Goal: Task Accomplishment & Management: Complete application form

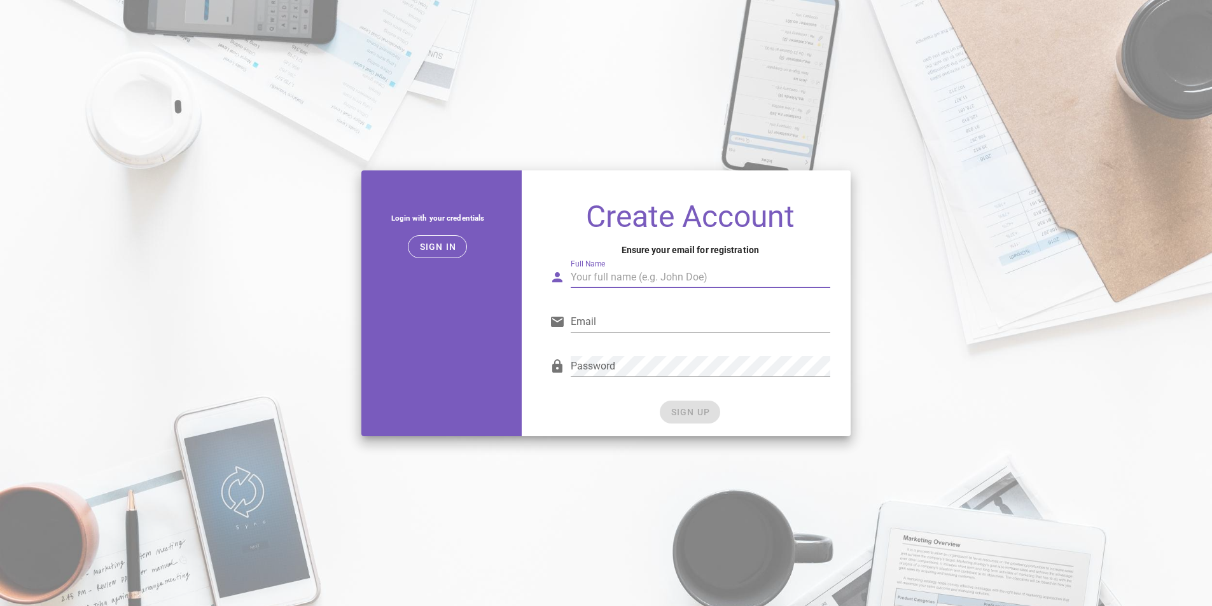
click at [611, 273] on input "Full Name" at bounding box center [699, 277] width 259 height 20
type input "[EMAIL_ADDRESS][DOMAIN_NAME]"
type input "d"
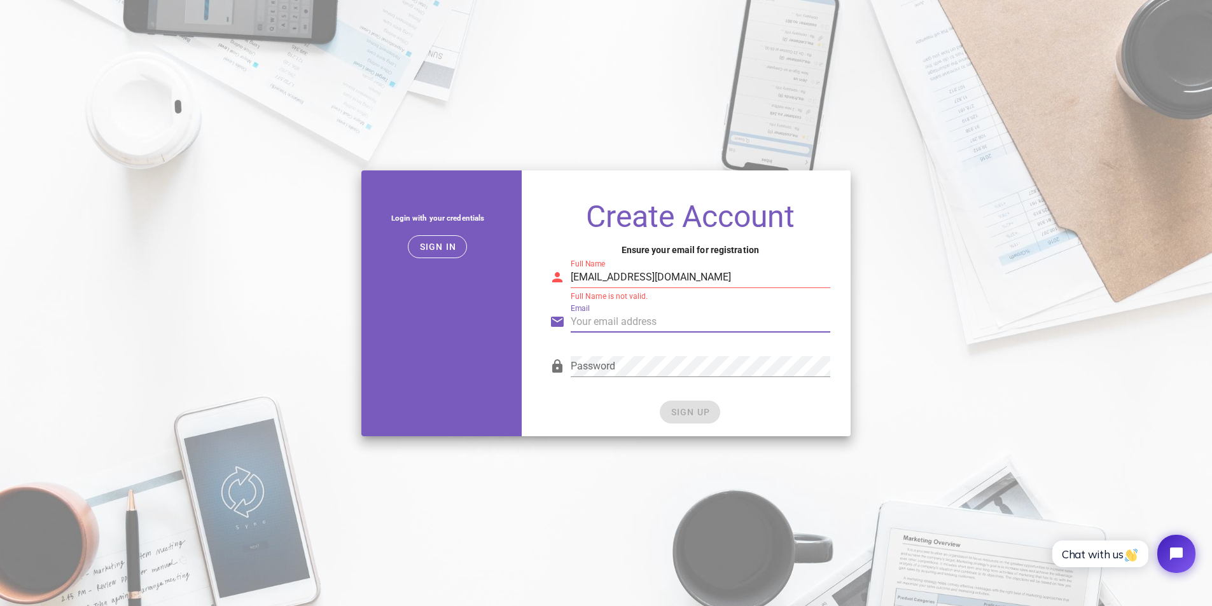
click at [618, 280] on input "[EMAIL_ADDRESS][DOMAIN_NAME]" at bounding box center [699, 277] width 259 height 20
type input "CEHN Eventos"
paste input "[EMAIL_ADDRESS][DOMAIN_NAME]"
type input "[EMAIL_ADDRESS][DOMAIN_NAME]"
click at [687, 409] on div "SIGN UP" at bounding box center [690, 412] width 280 height 23
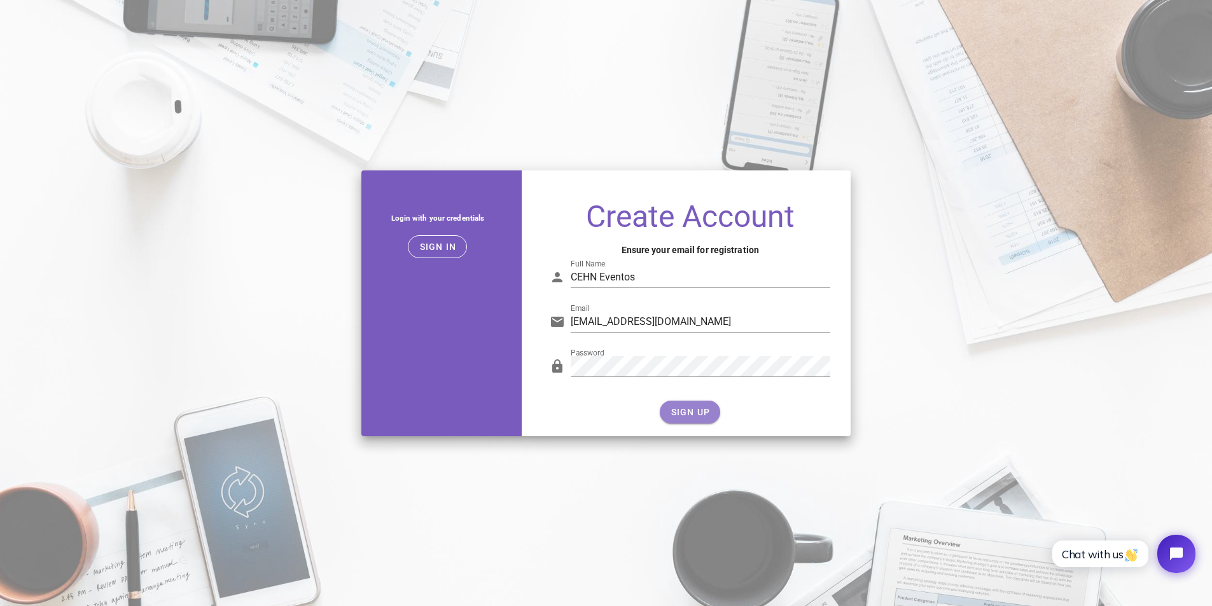
click at [707, 408] on span "SIGN UP" at bounding box center [690, 412] width 40 height 10
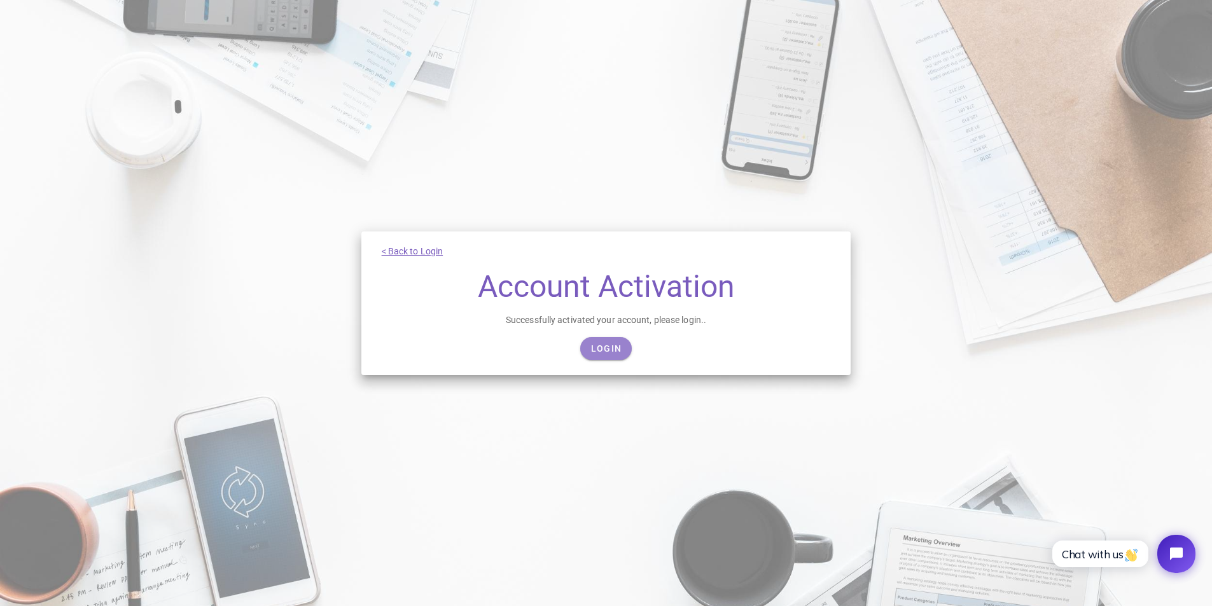
click at [608, 354] on link "Login" at bounding box center [606, 348] width 52 height 23
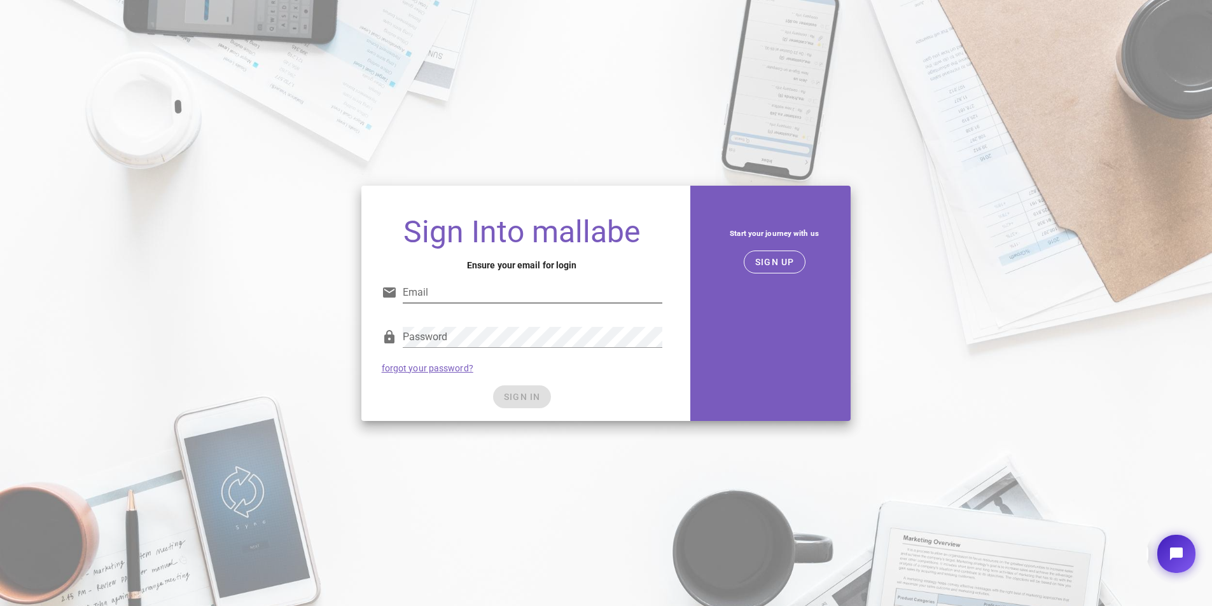
click at [512, 301] on input "Email" at bounding box center [532, 292] width 259 height 20
type input "[EMAIL_ADDRESS][DOMAIN_NAME]"
click at [636, 396] on div "SIGN IN" at bounding box center [522, 396] width 280 height 23
click at [531, 401] on span "SIGN IN" at bounding box center [522, 397] width 38 height 10
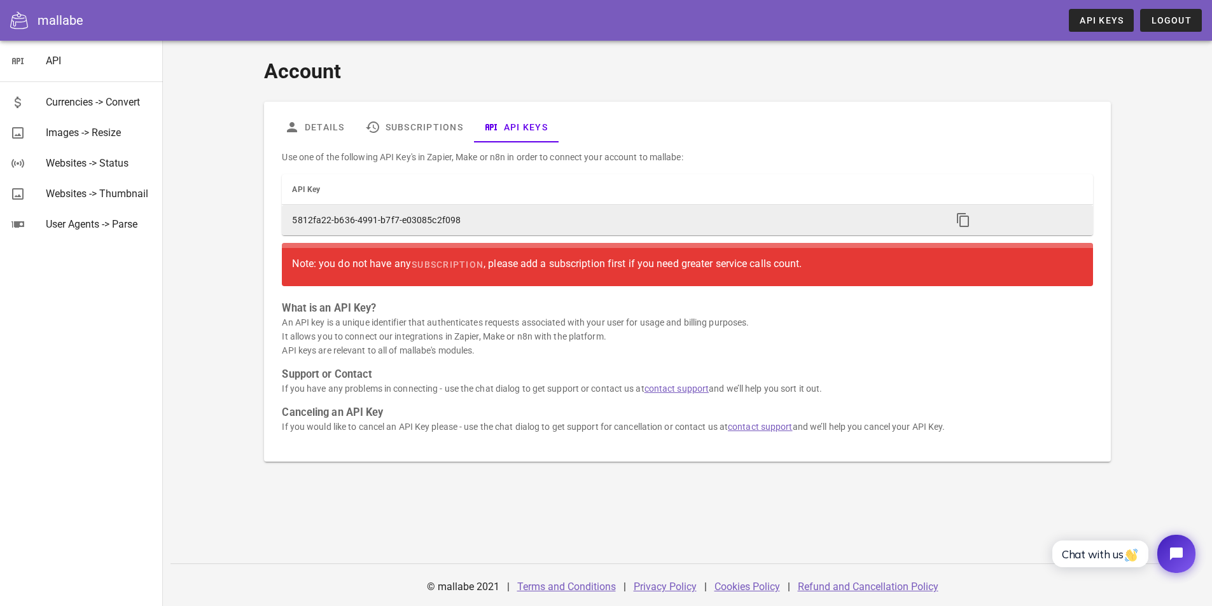
click at [435, 217] on td "5812fa22-b636-4991-b7f7-e03085c2f098" at bounding box center [612, 220] width 660 height 31
click at [955, 218] on span "button" at bounding box center [962, 219] width 23 height 15
